Goal: Task Accomplishment & Management: Manage account settings

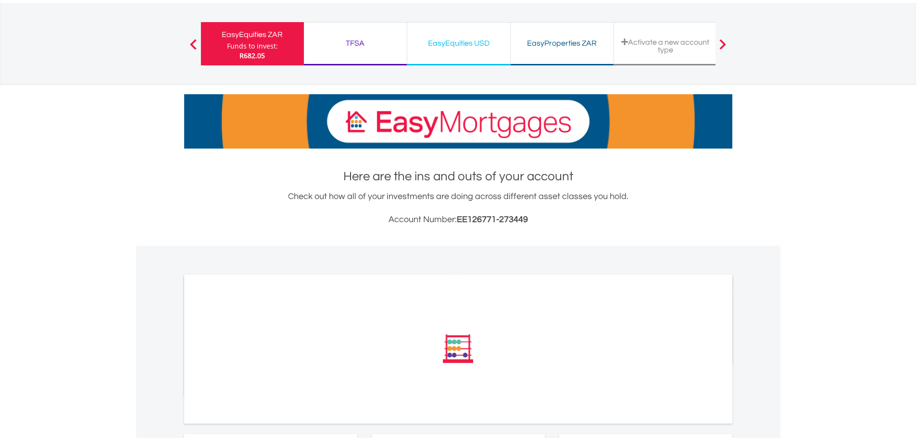
scroll to position [144, 0]
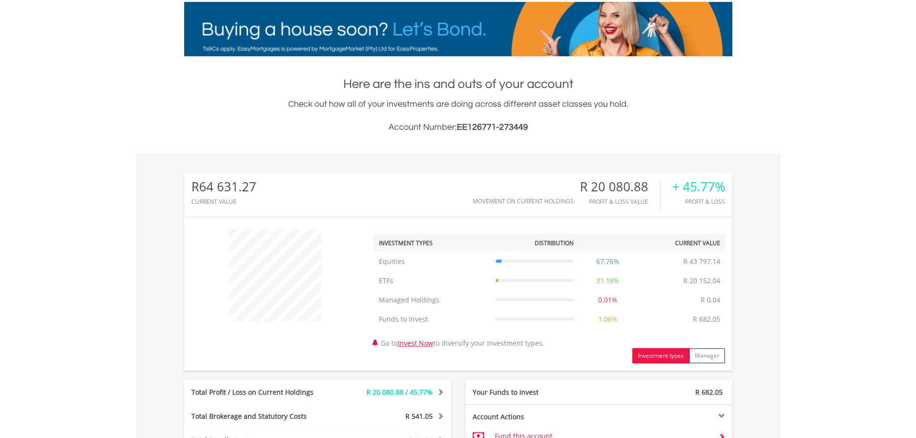
click at [324, 361] on div "﻿ Investment Types Distribution Current Value Show All Equities Equities R 43 7…" at bounding box center [458, 293] width 548 height 139
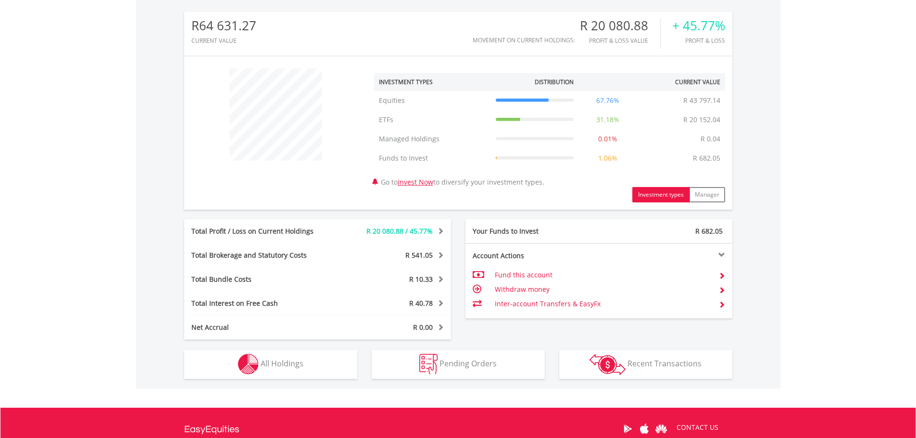
scroll to position [336, 0]
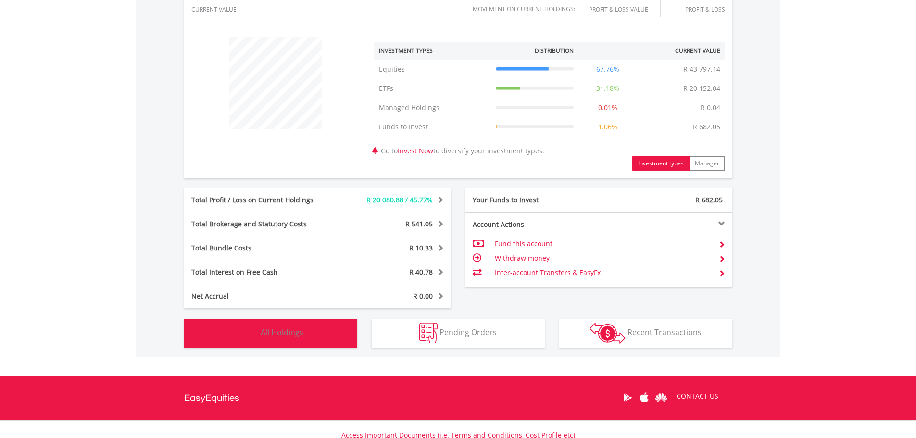
click at [327, 339] on button "Holdings All Holdings" at bounding box center [270, 333] width 173 height 29
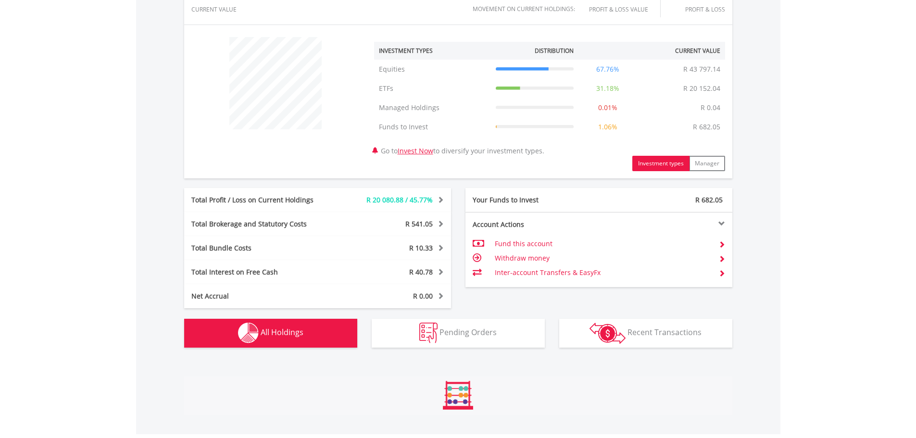
scroll to position [713, 0]
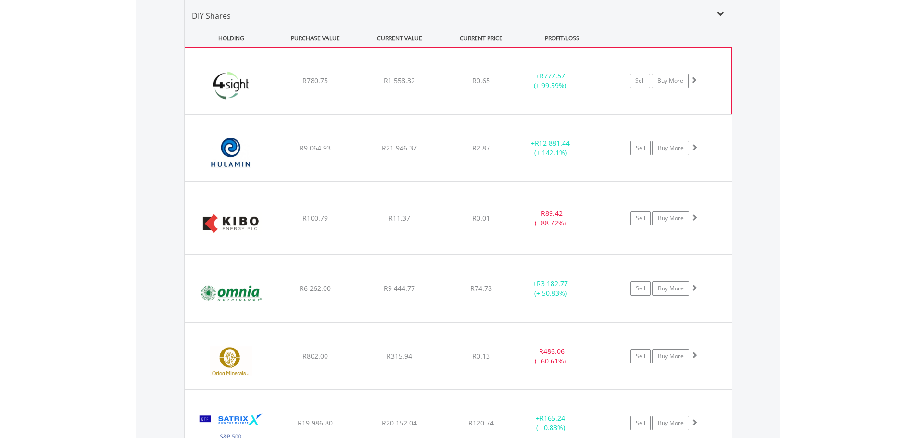
click at [563, 91] on div "﻿ 4Sight Holdings R780.75 R1 558.32 R0.65 + R777.57 (+ 99.59%) Sell Buy More" at bounding box center [458, 81] width 546 height 66
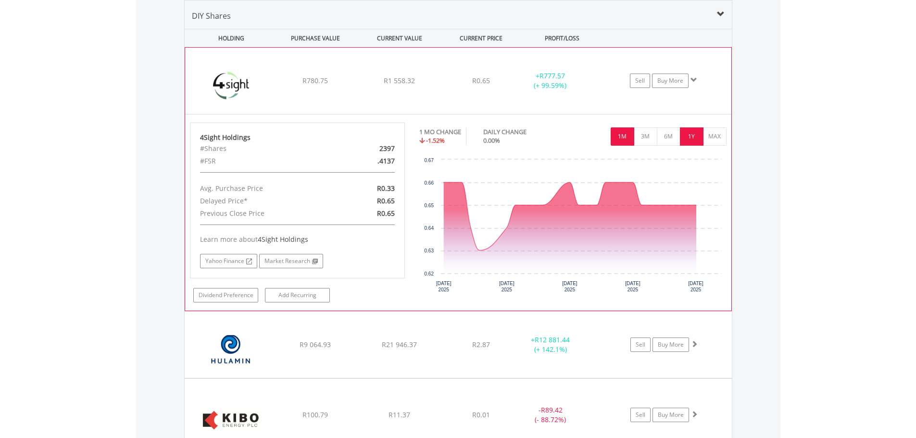
click at [696, 139] on button "1Y" at bounding box center [692, 136] width 24 height 18
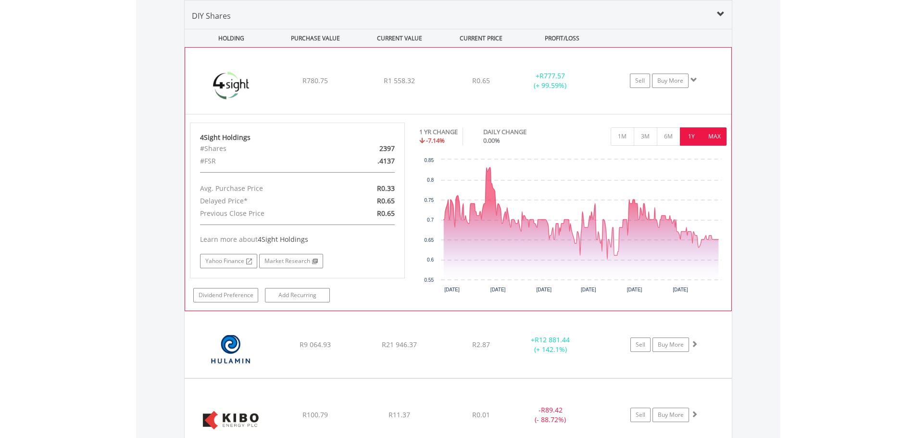
click at [707, 141] on button "MAX" at bounding box center [715, 136] width 24 height 18
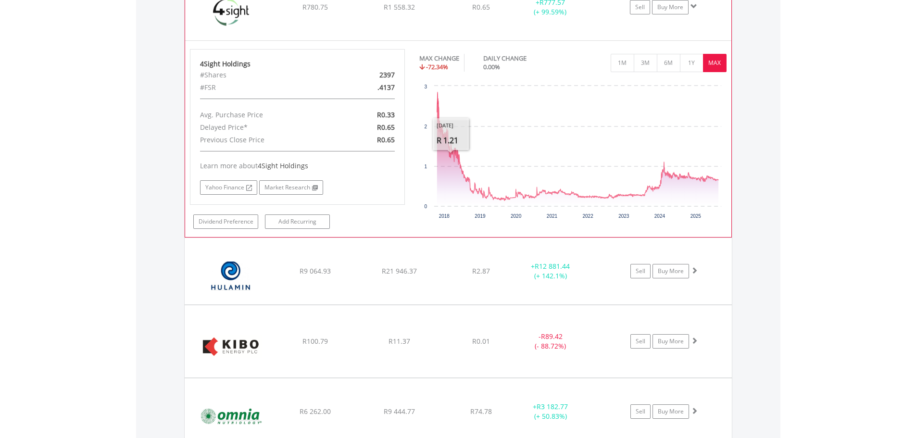
scroll to position [809, 0]
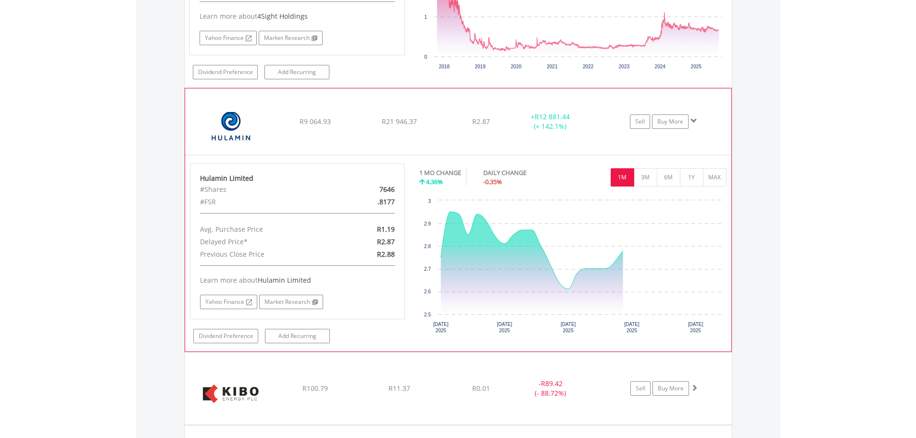
scroll to position [953, 0]
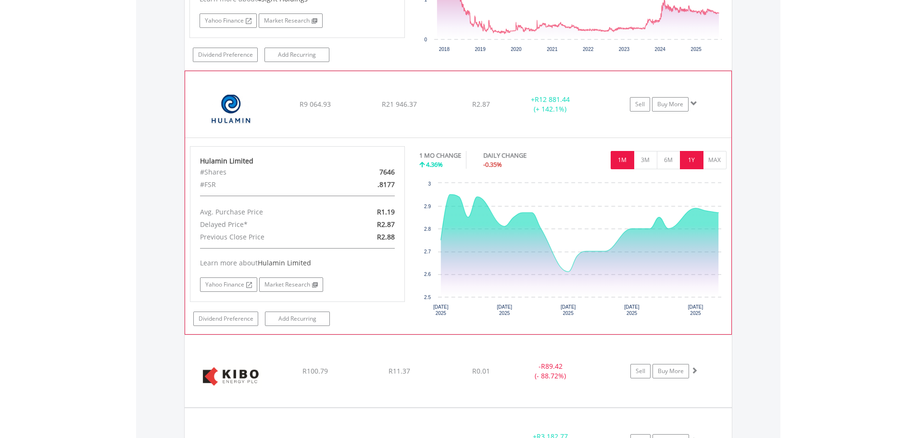
click at [684, 165] on button "1Y" at bounding box center [692, 160] width 24 height 18
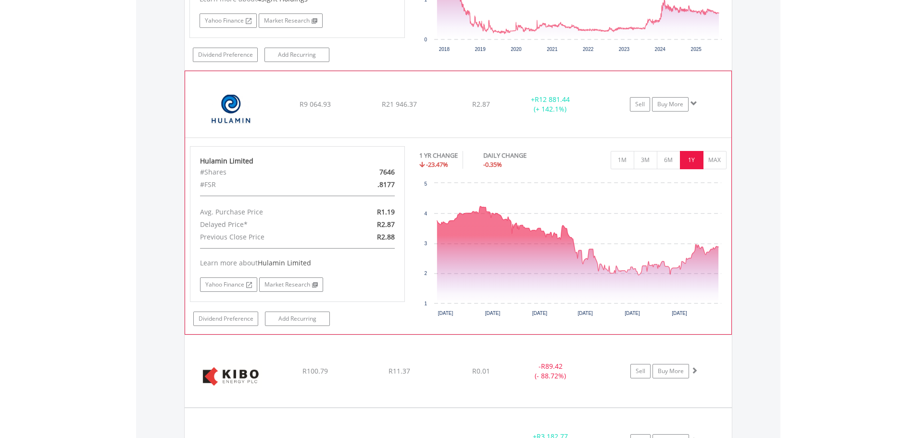
click at [701, 166] on button "1Y" at bounding box center [692, 160] width 24 height 18
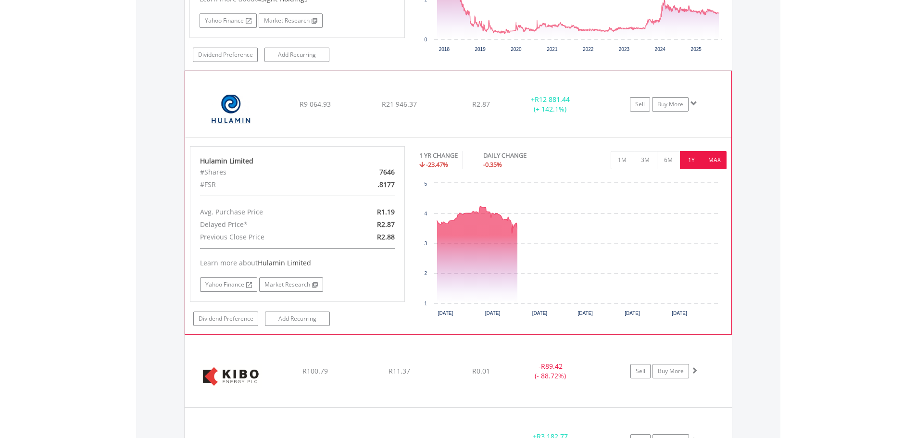
click at [720, 164] on button "MAX" at bounding box center [715, 160] width 24 height 18
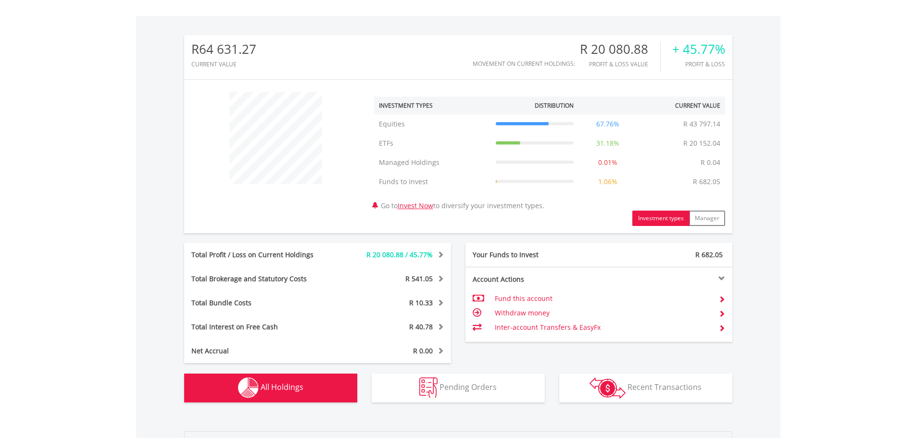
scroll to position [0, 0]
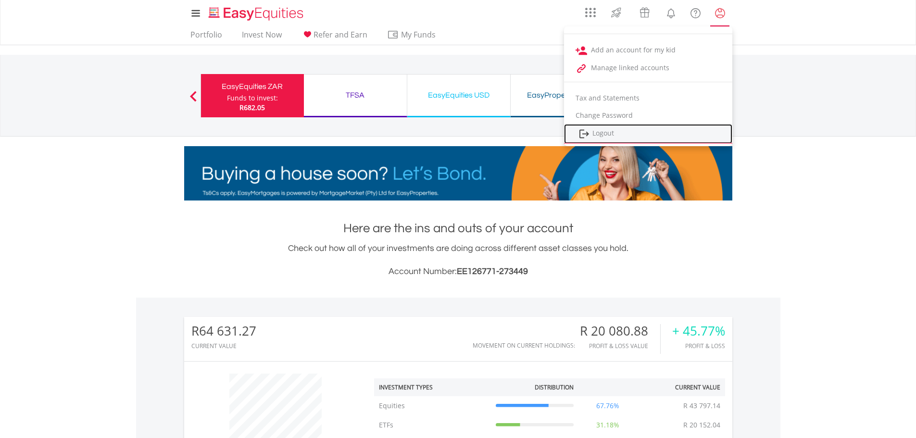
click at [595, 131] on link "Logout" at bounding box center [648, 134] width 168 height 20
